Goal: Find specific page/section: Find specific page/section

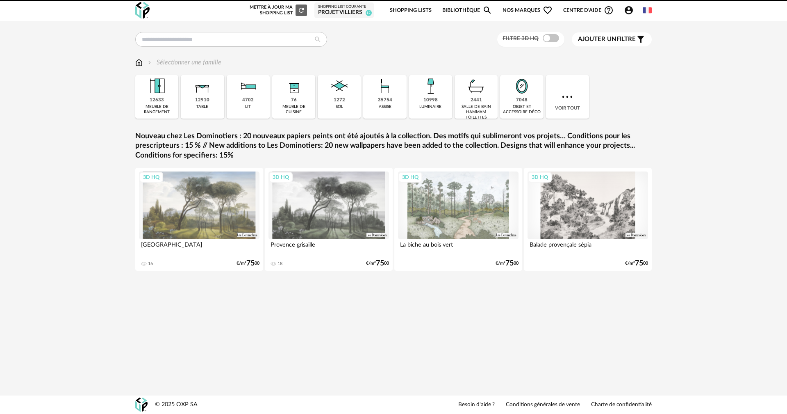
click at [413, 7] on link "Shopping Lists" at bounding box center [411, 10] width 42 height 19
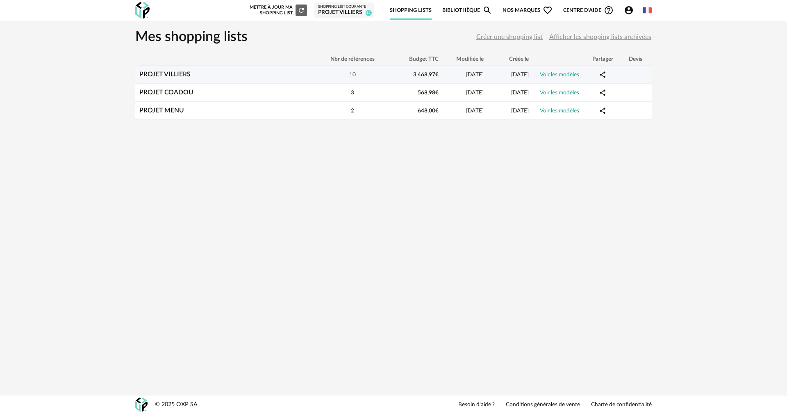
click at [214, 76] on div "PROJET VILLIERS" at bounding box center [225, 74] width 180 height 8
click at [336, 75] on div "10" at bounding box center [353, 74] width 74 height 8
click at [568, 72] on link "Voir les modèles" at bounding box center [559, 75] width 39 height 6
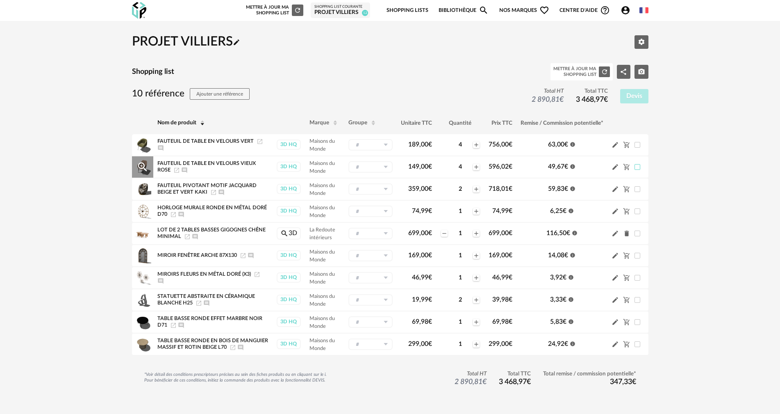
click at [637, 164] on span at bounding box center [637, 167] width 6 height 6
click at [460, 163] on div "4" at bounding box center [460, 166] width 24 height 7
click at [459, 163] on div "4" at bounding box center [460, 166] width 24 height 7
click at [613, 163] on icon "Pencil icon" at bounding box center [614, 166] width 7 height 7
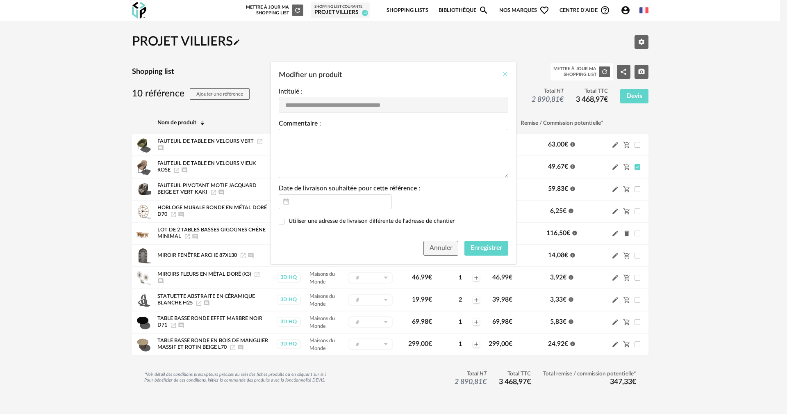
click at [505, 74] on icon "Close" at bounding box center [505, 73] width 7 height 7
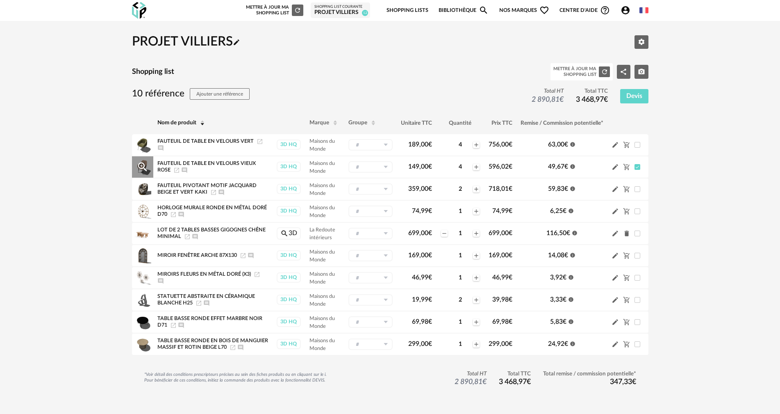
click at [177, 167] on icon "Launch icon" at bounding box center [176, 170] width 7 height 7
click at [89, 265] on div "PROJET VILLIERS Pencil icon Editer les paramètres Shopping list Mettre à jour m…" at bounding box center [390, 220] width 780 height 398
click at [638, 164] on span at bounding box center [637, 167] width 6 height 6
click at [142, 207] on icon "Magnify Plus Outline icon" at bounding box center [142, 211] width 12 height 12
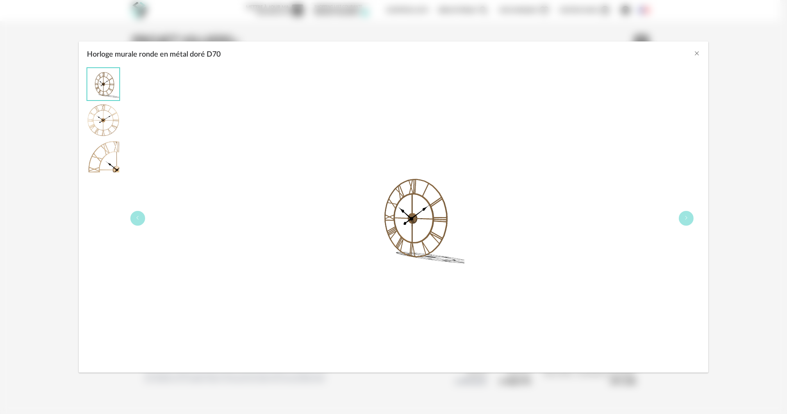
click at [112, 125] on img "Horloge murale ronde en métal doré D70" at bounding box center [103, 120] width 32 height 32
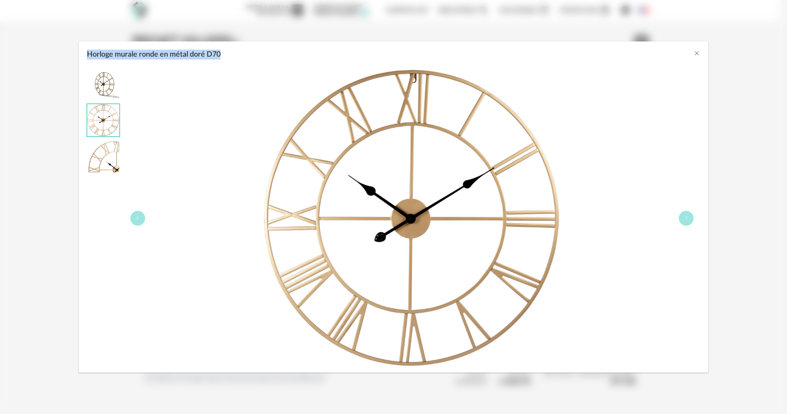
drag, startPoint x: 219, startPoint y: 53, endPoint x: 85, endPoint y: 54, distance: 134.0
click at [85, 54] on div "Horloge murale ronde en métal doré D70" at bounding box center [393, 52] width 629 height 22
copy span "Horloge murale ronde en métal doré D70"
click at [697, 54] on icon "Close" at bounding box center [696, 53] width 7 height 7
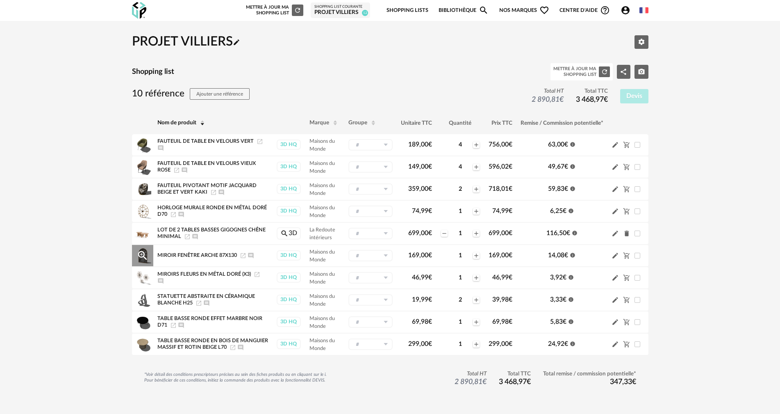
click at [140, 249] on icon "Magnify Plus Outline icon" at bounding box center [142, 255] width 12 height 12
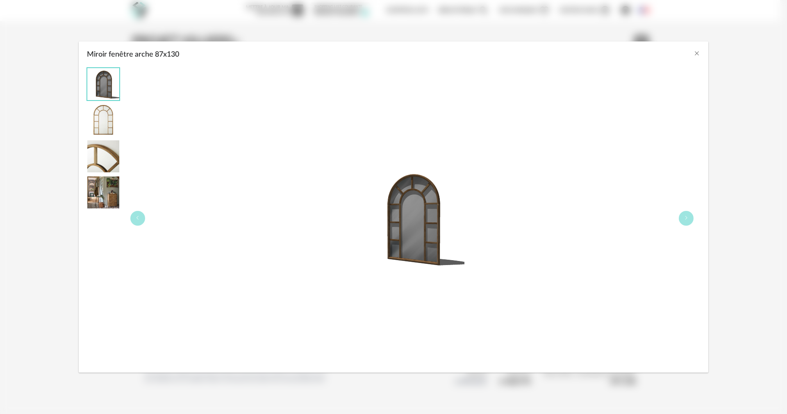
click at [106, 125] on img "Miroir fenêtre arche 87x130" at bounding box center [103, 120] width 32 height 32
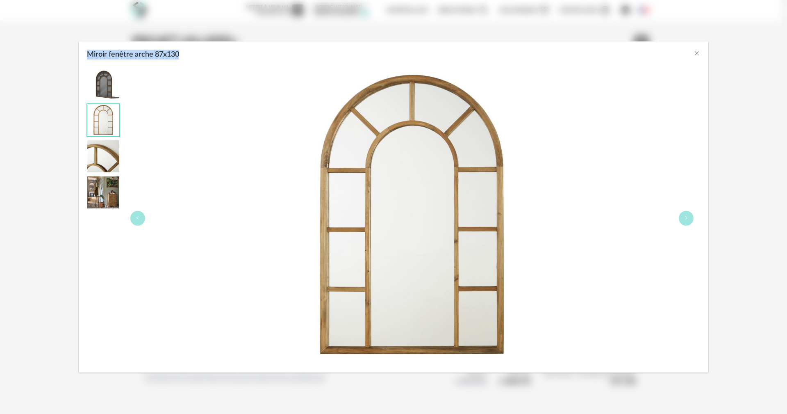
drag, startPoint x: 177, startPoint y: 55, endPoint x: 87, endPoint y: 50, distance: 90.3
click at [87, 50] on div "Miroir fenêtre arche 87x130" at bounding box center [393, 52] width 629 height 22
copy span "Miroir fenêtre arche 87x130"
click at [696, 55] on icon "Close" at bounding box center [696, 53] width 7 height 7
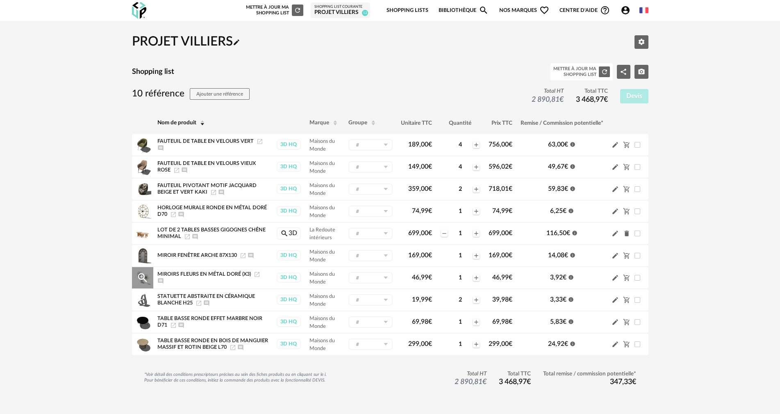
click at [141, 271] on icon "Magnify Plus Outline icon" at bounding box center [142, 277] width 12 height 12
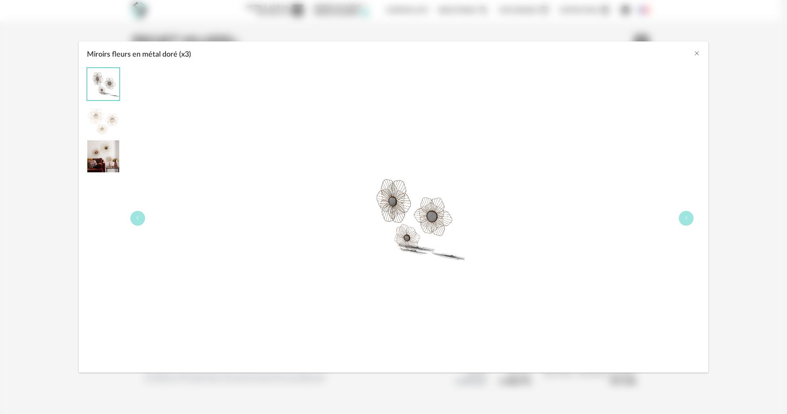
click at [96, 120] on img "Miroirs fleurs en métal doré (x3)" at bounding box center [103, 120] width 32 height 32
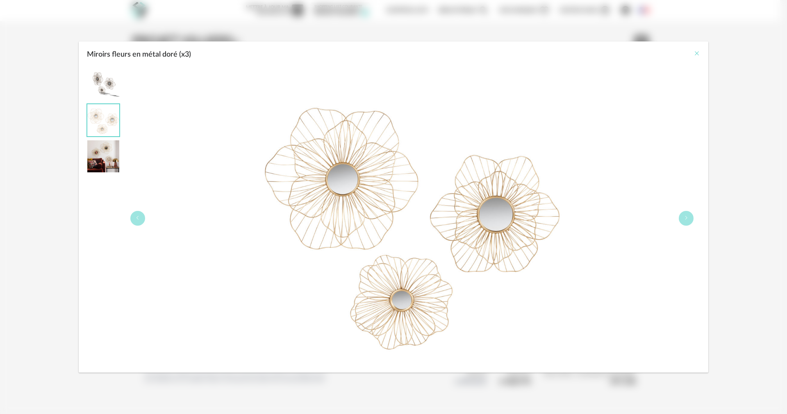
click at [696, 52] on icon "Close" at bounding box center [696, 53] width 7 height 7
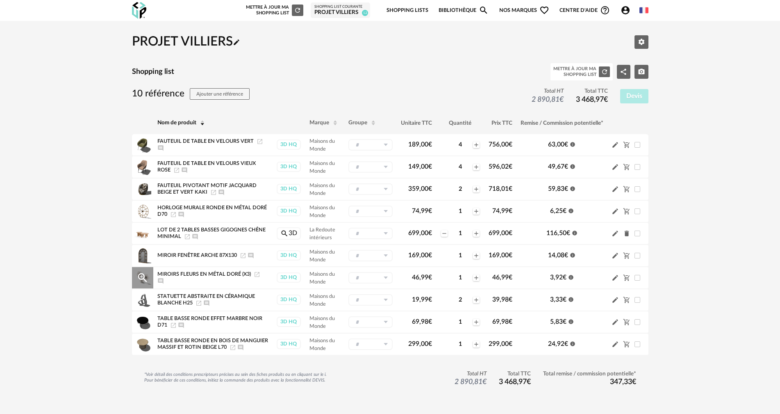
click at [140, 271] on icon "Magnify Plus Outline icon" at bounding box center [142, 277] width 12 height 12
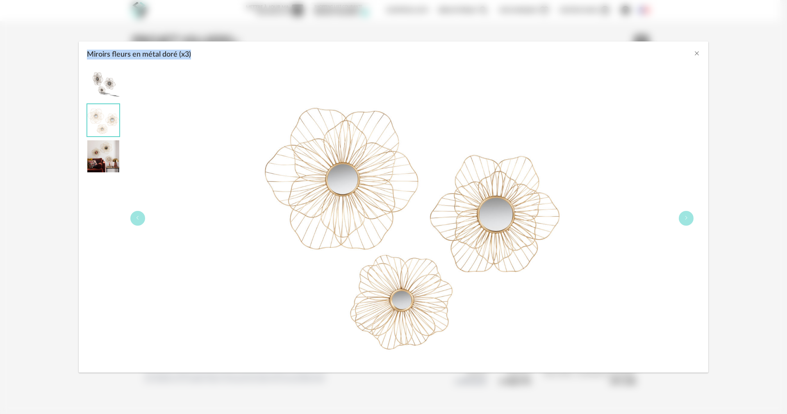
drag, startPoint x: 191, startPoint y: 55, endPoint x: 73, endPoint y: 51, distance: 118.5
click at [73, 51] on div "Miroirs fleurs en métal doré (x3)" at bounding box center [393, 207] width 787 height 414
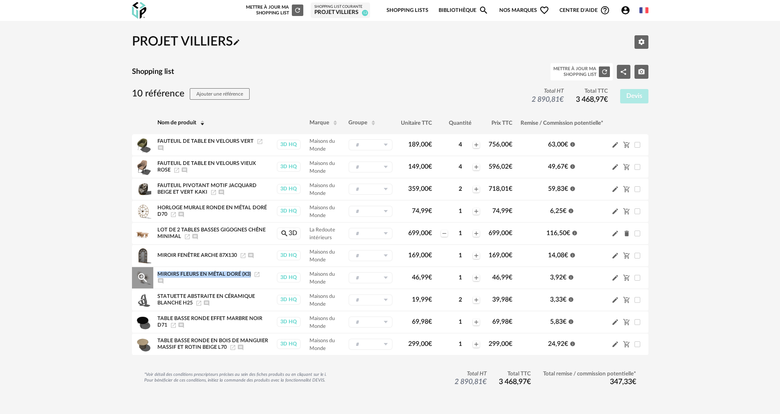
drag, startPoint x: 250, startPoint y: 269, endPoint x: 157, endPoint y: 263, distance: 94.0
click at [157, 266] on td "Miroirs fleurs en métal doré (x3) Launch icon Ajouter un commentaire" at bounding box center [212, 277] width 119 height 22
copy span "Miroirs fleurs en métal doré (x3)"
